Goal: Information Seeking & Learning: Learn about a topic

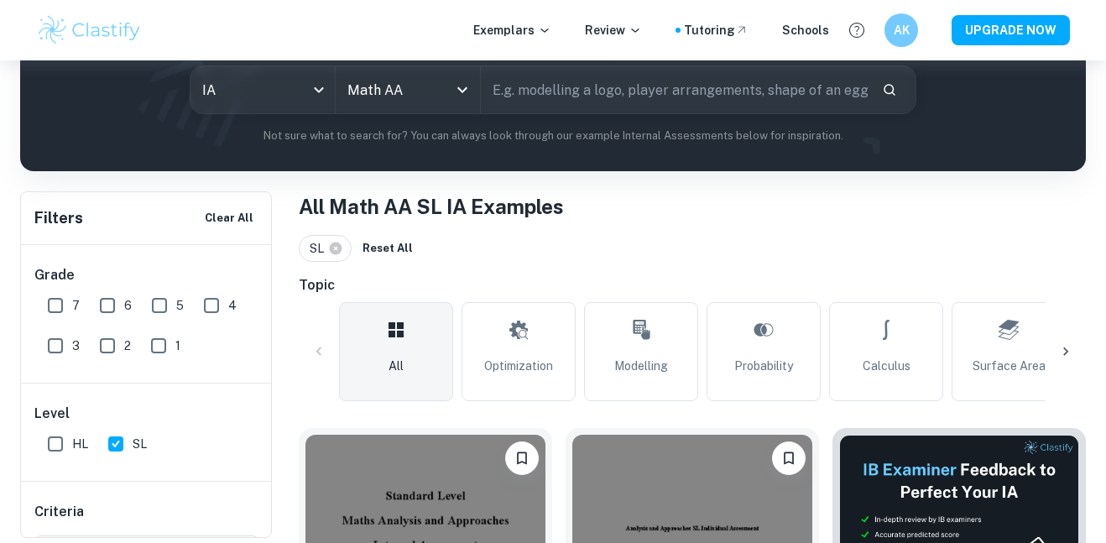
scroll to position [208, 0]
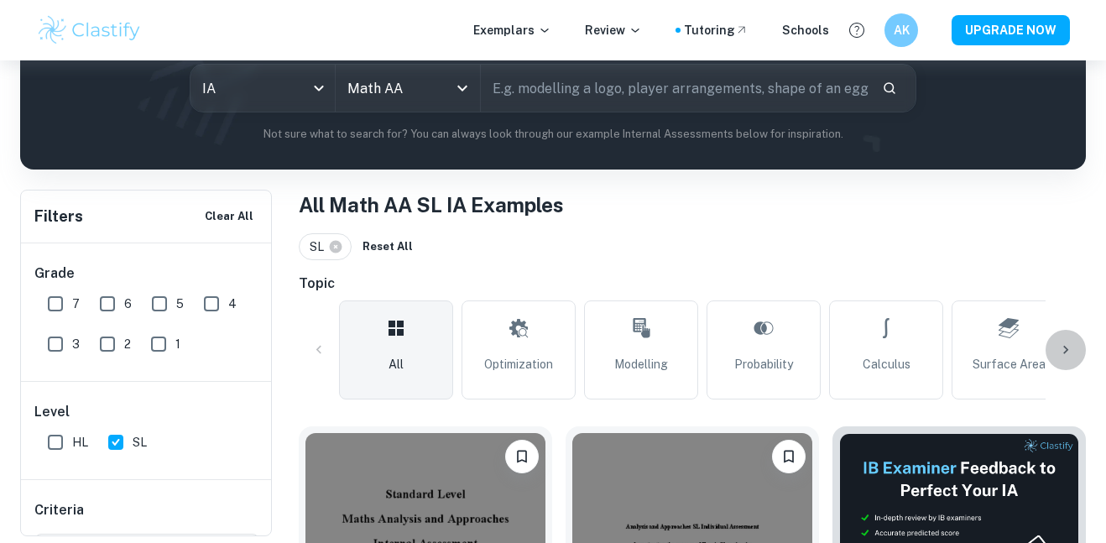
click at [1070, 341] on icon at bounding box center [1065, 349] width 17 height 17
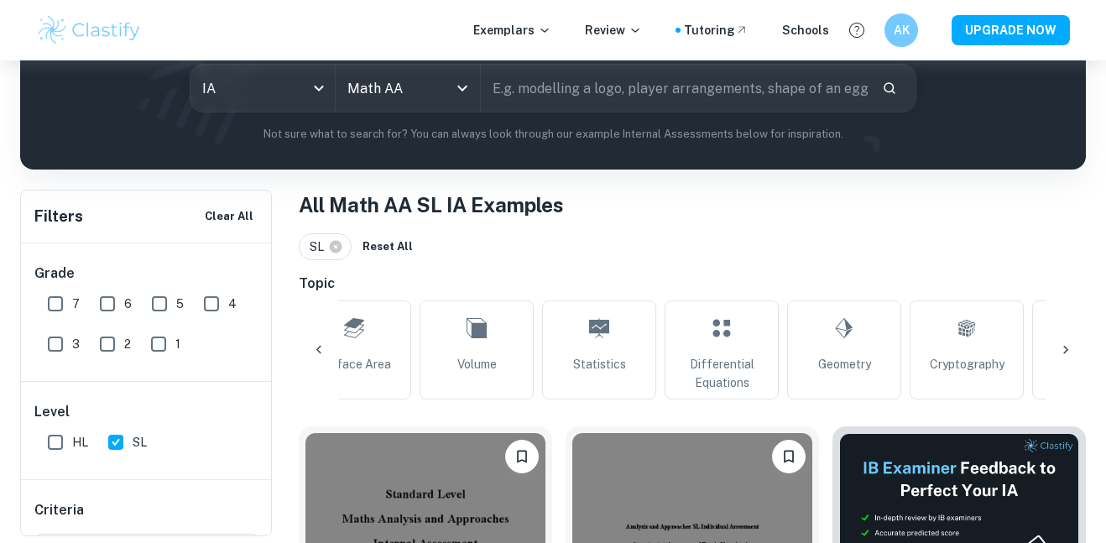
scroll to position [0, 674]
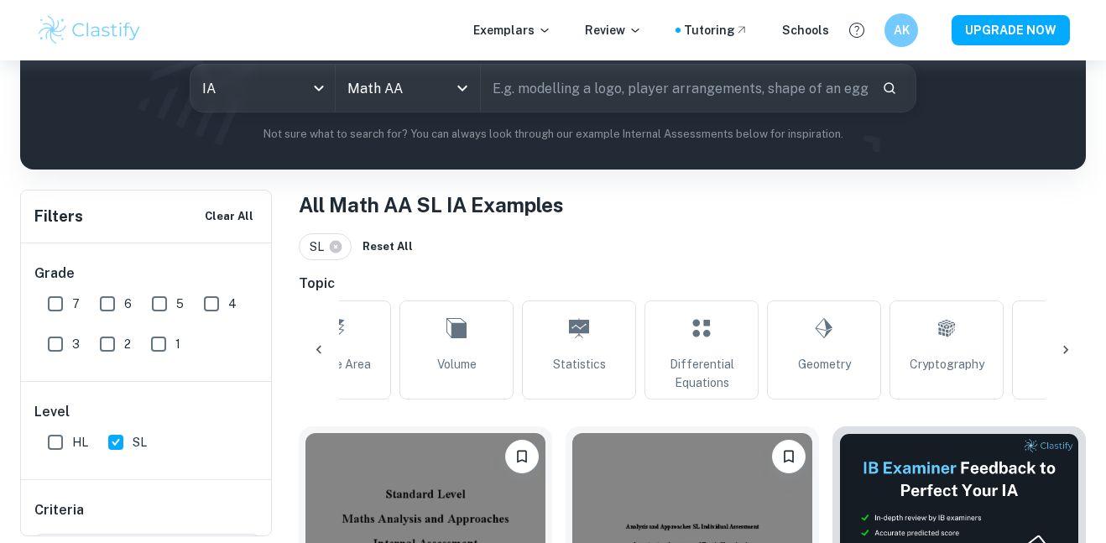
click at [318, 336] on div at bounding box center [319, 350] width 40 height 40
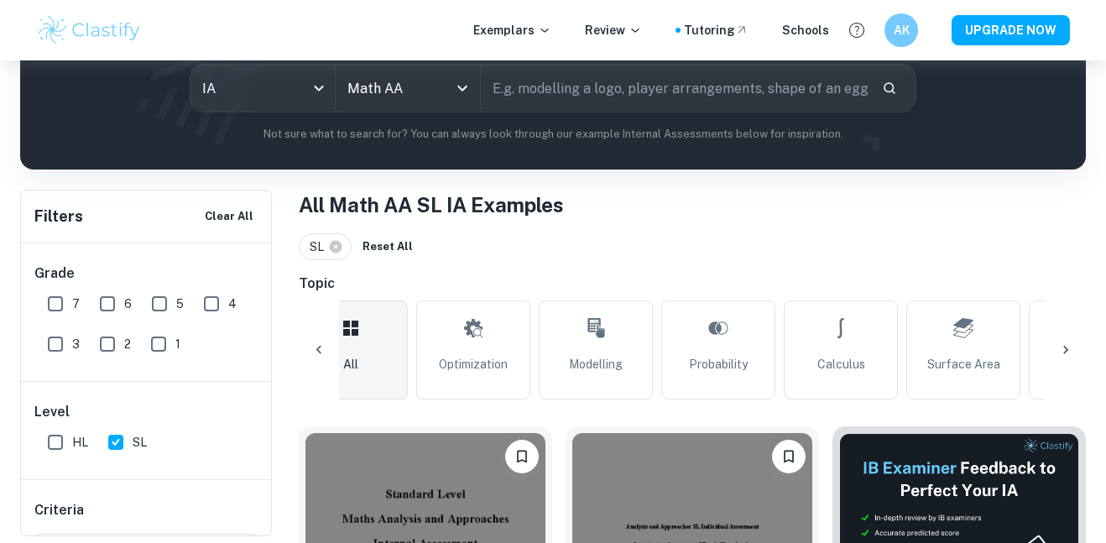
scroll to position [0, 0]
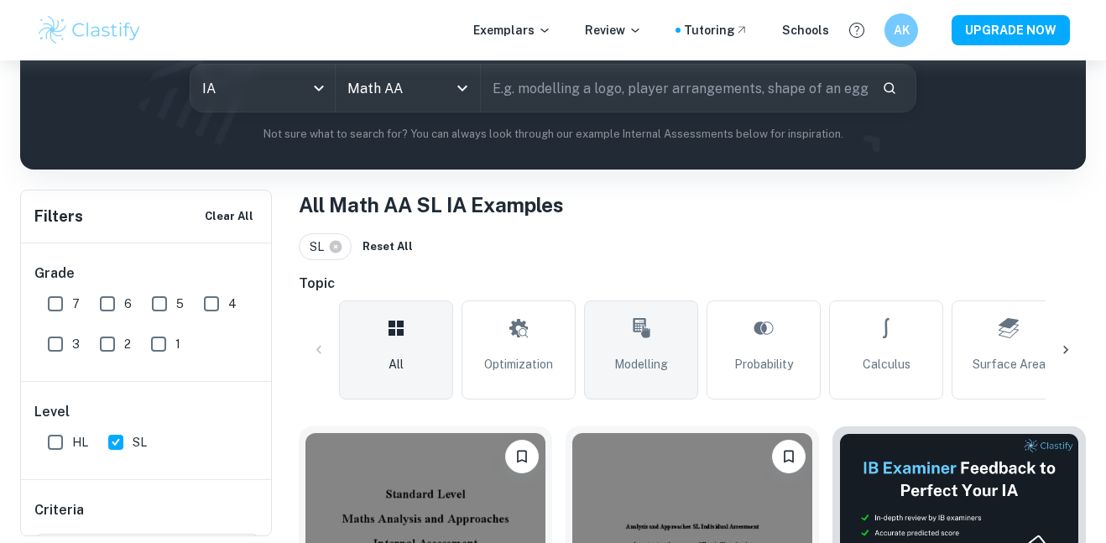
click at [617, 334] on link "Modelling" at bounding box center [641, 349] width 114 height 99
type input "Modelling"
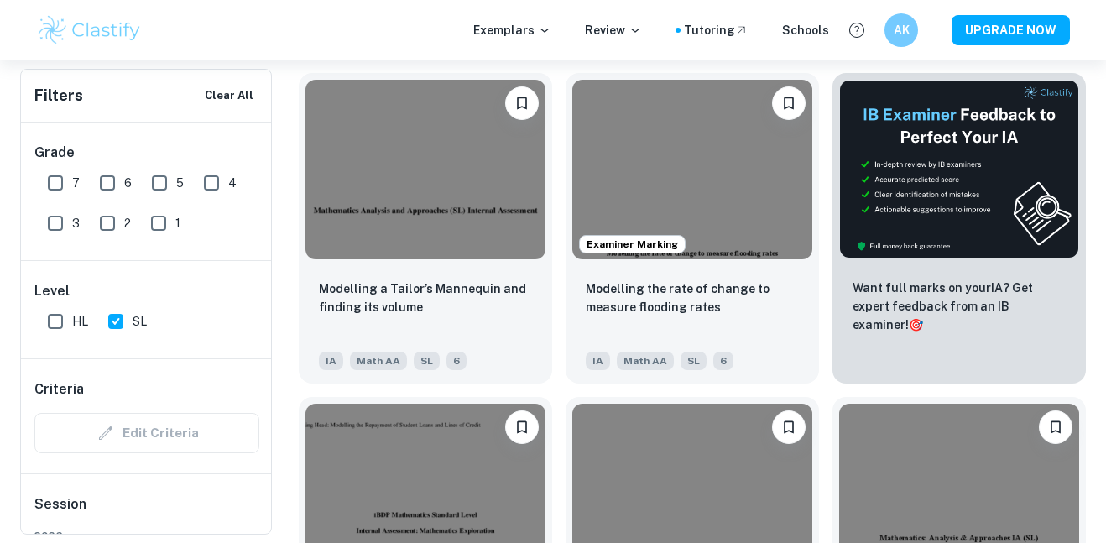
scroll to position [602, 0]
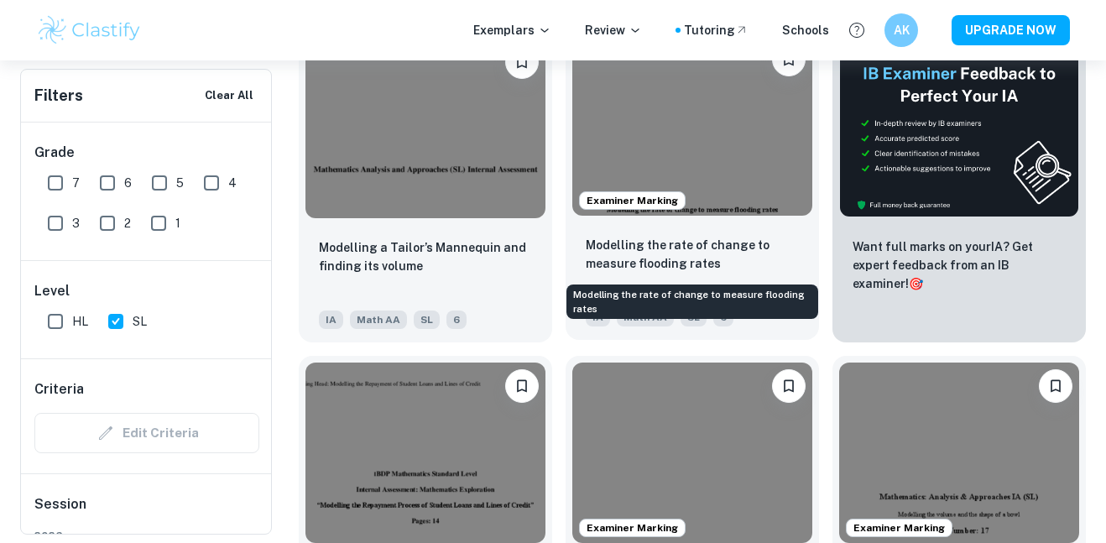
click at [648, 243] on p "Modelling the rate of change to measure flooding rates" at bounding box center [692, 254] width 213 height 37
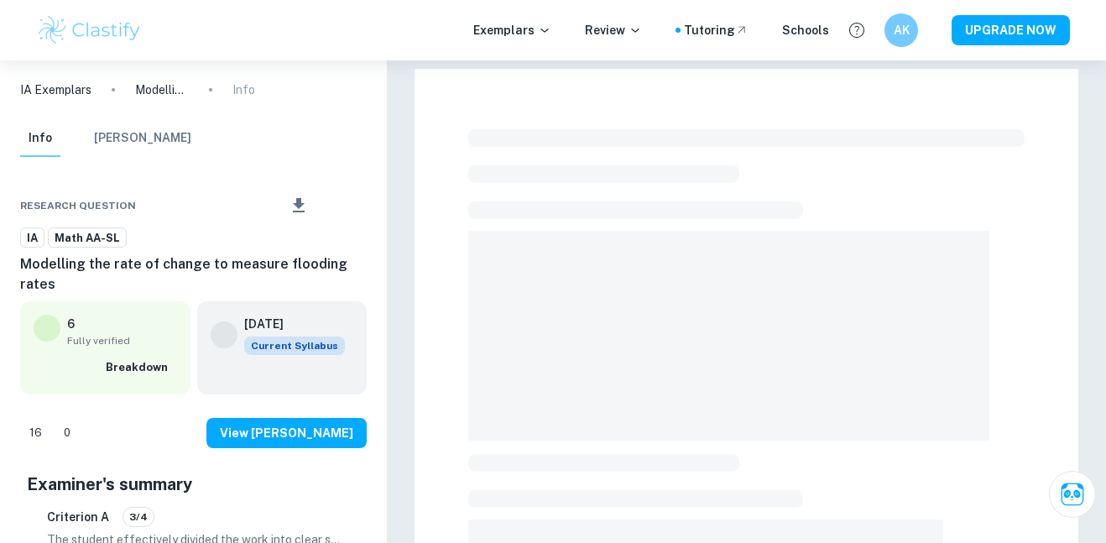
scroll to position [107, 0]
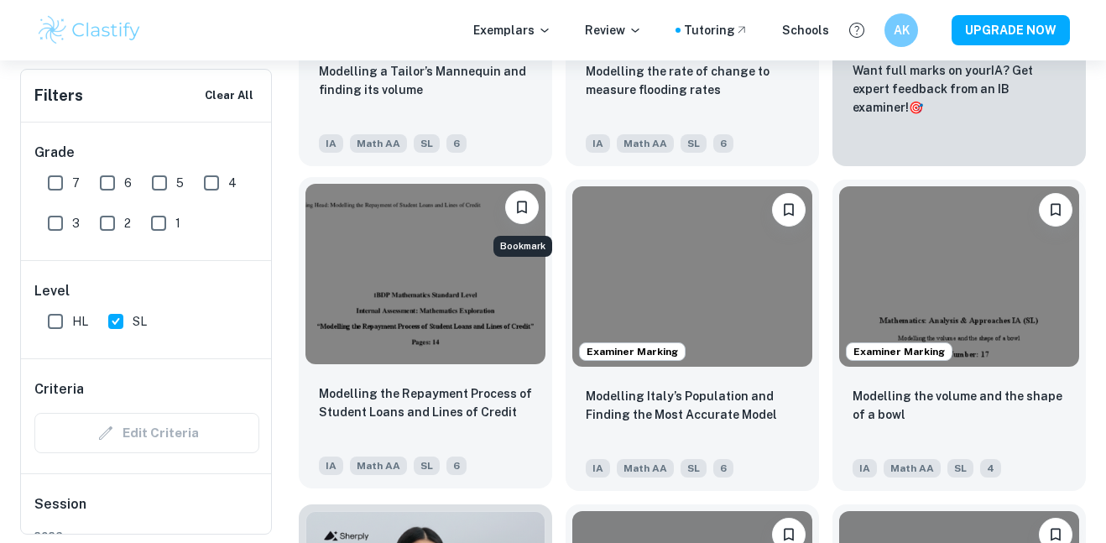
scroll to position [789, 0]
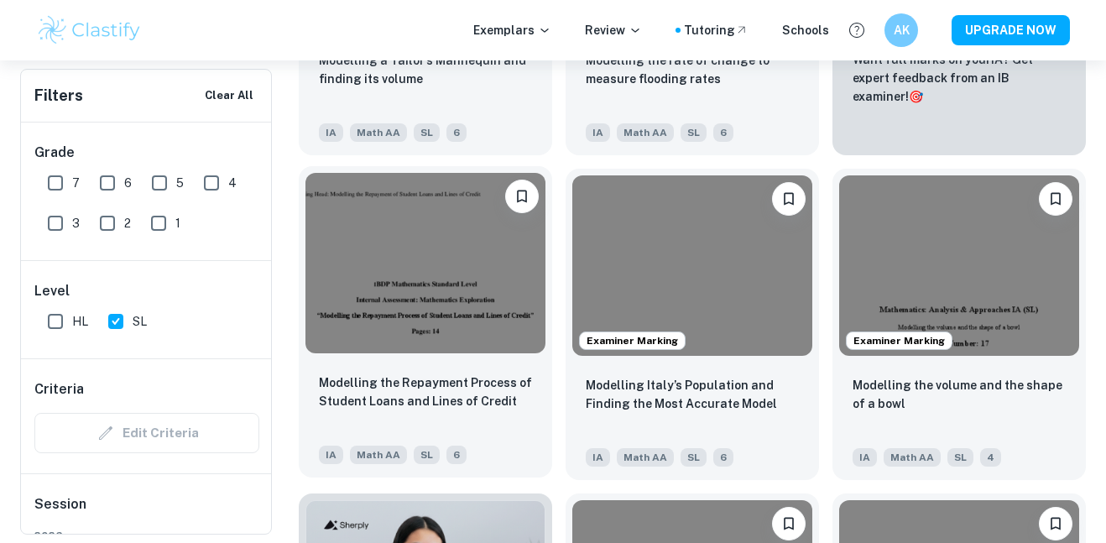
click at [479, 332] on img at bounding box center [425, 263] width 240 height 180
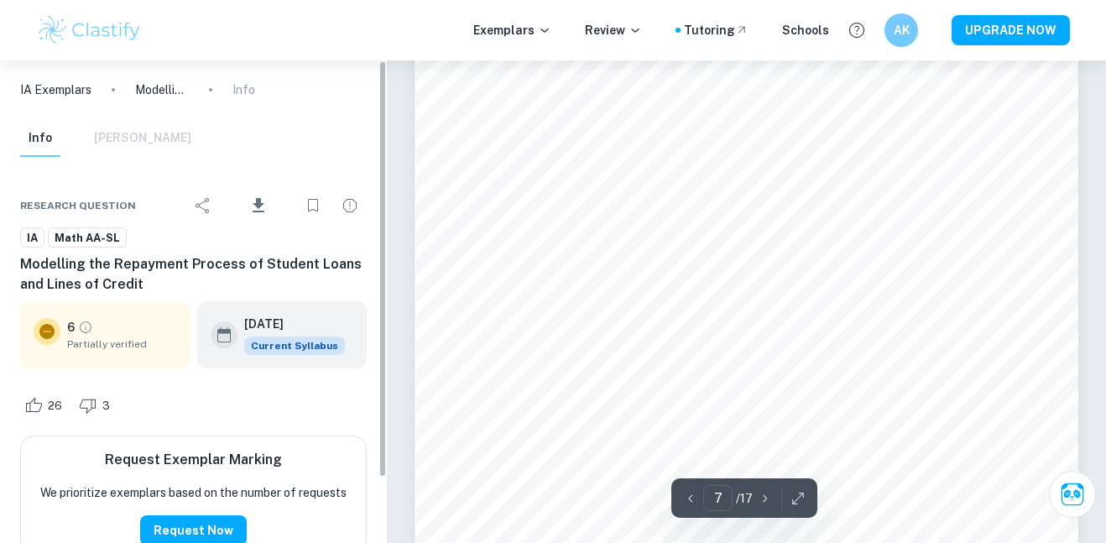
scroll to position [5760, 0]
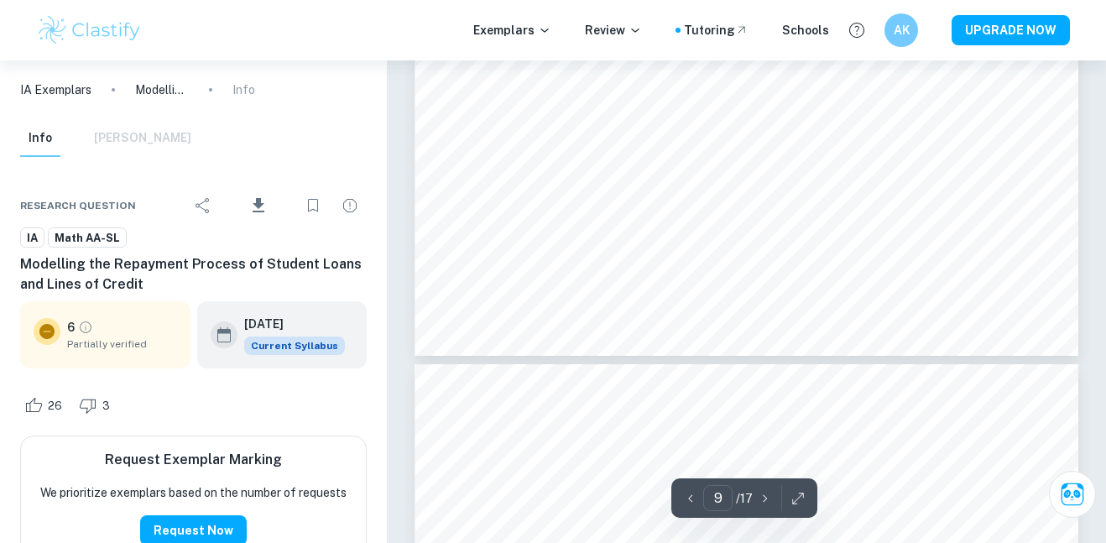
type input "10"
